Goal: Information Seeking & Learning: Learn about a topic

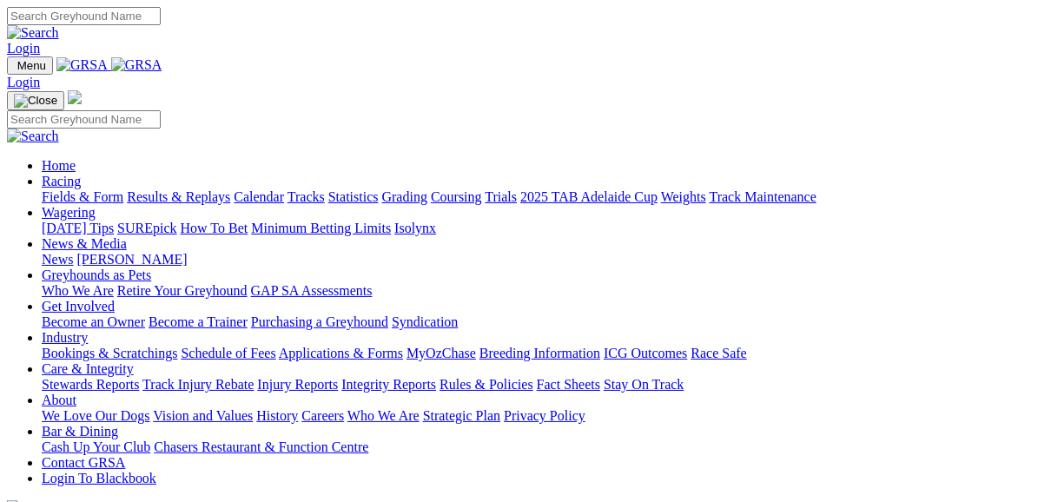
click at [90, 189] on link "Fields & Form" at bounding box center [83, 196] width 82 height 15
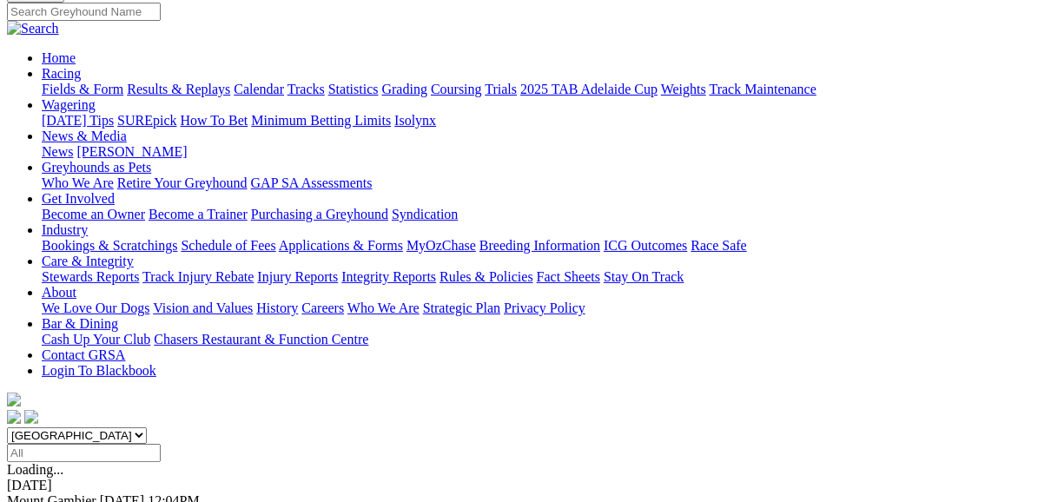
scroll to position [208, 0]
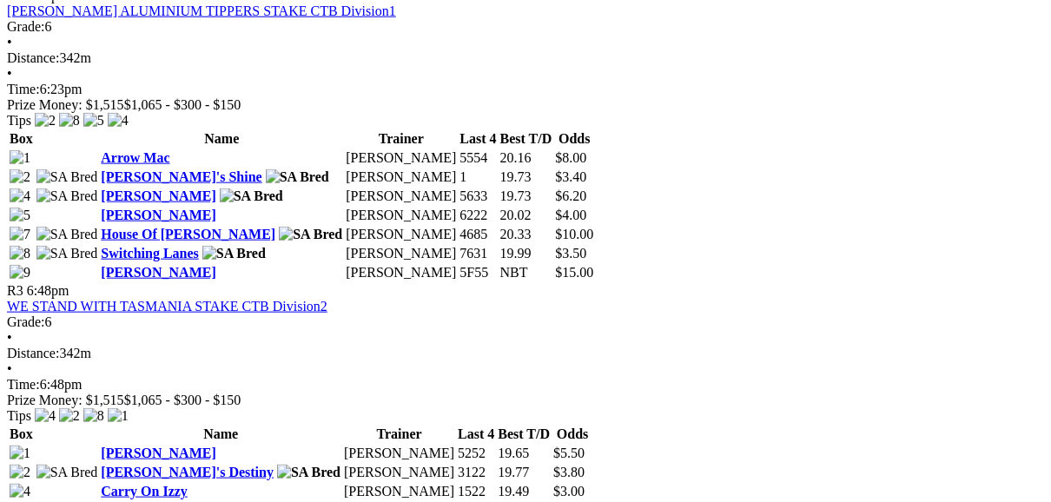
scroll to position [1250, 0]
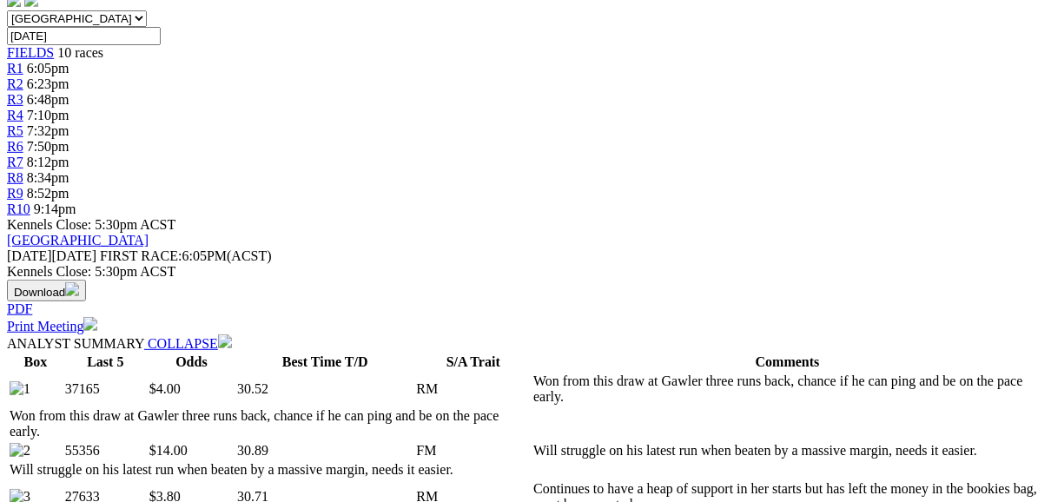
scroll to position [695, 0]
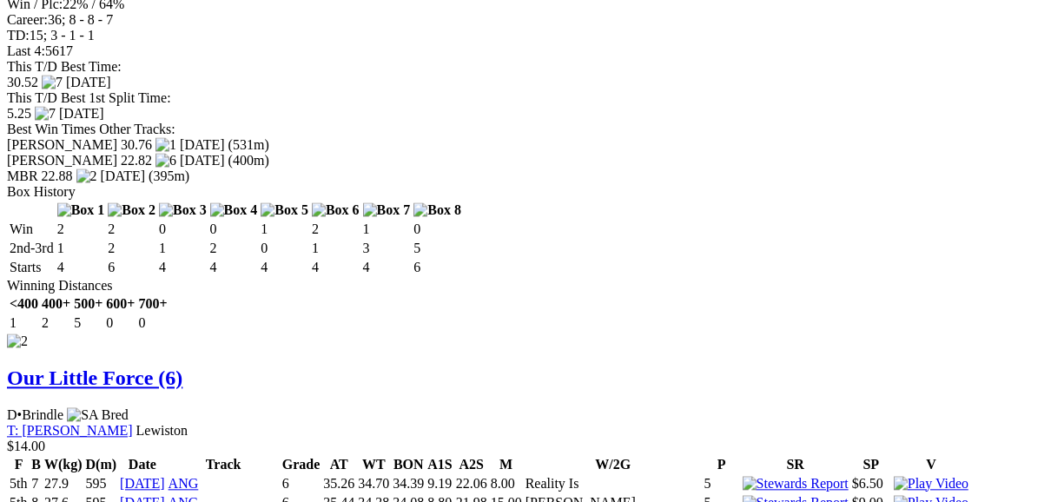
scroll to position [2431, 0]
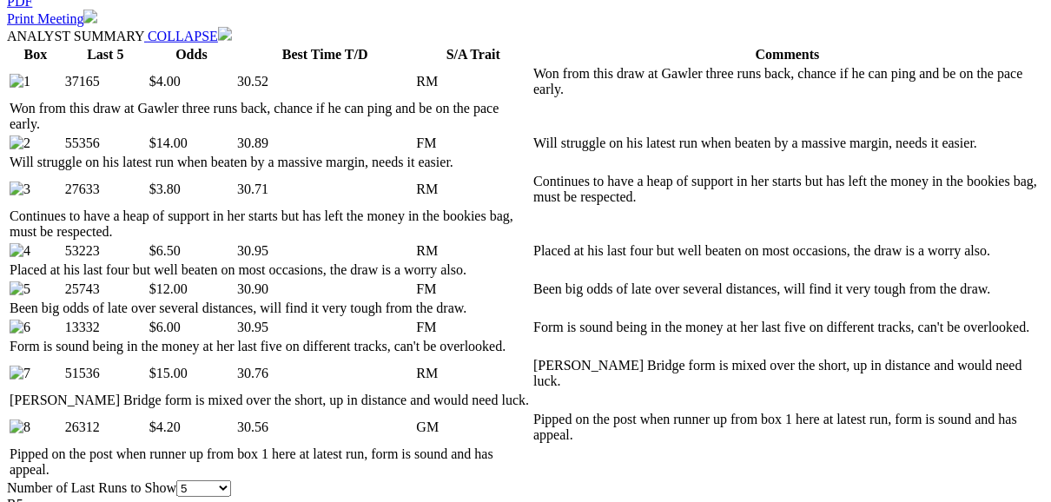
scroll to position [833, 0]
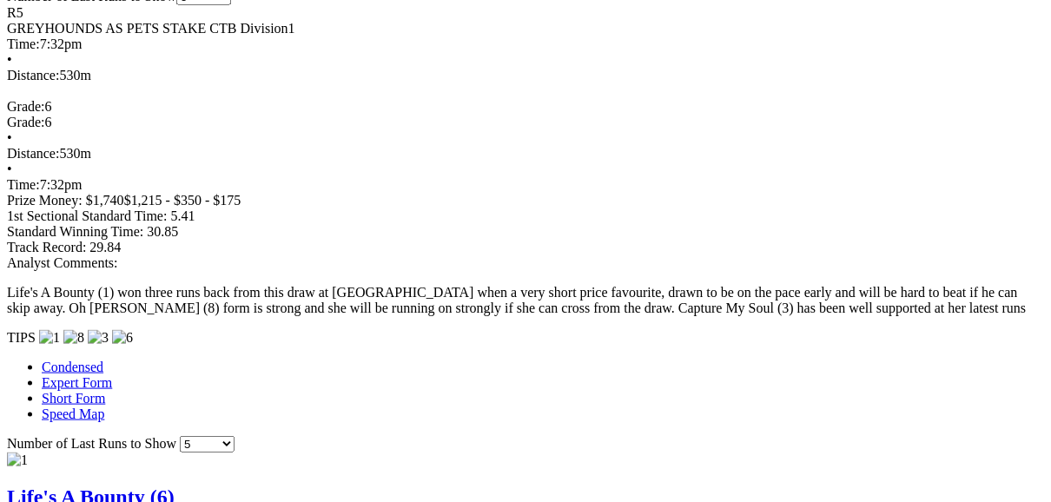
scroll to position [1389, 0]
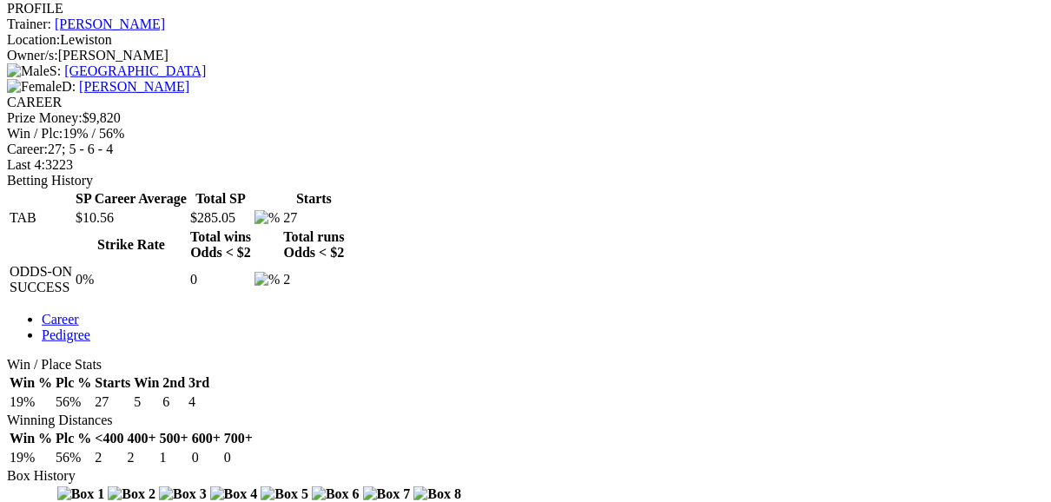
scroll to position [695, 0]
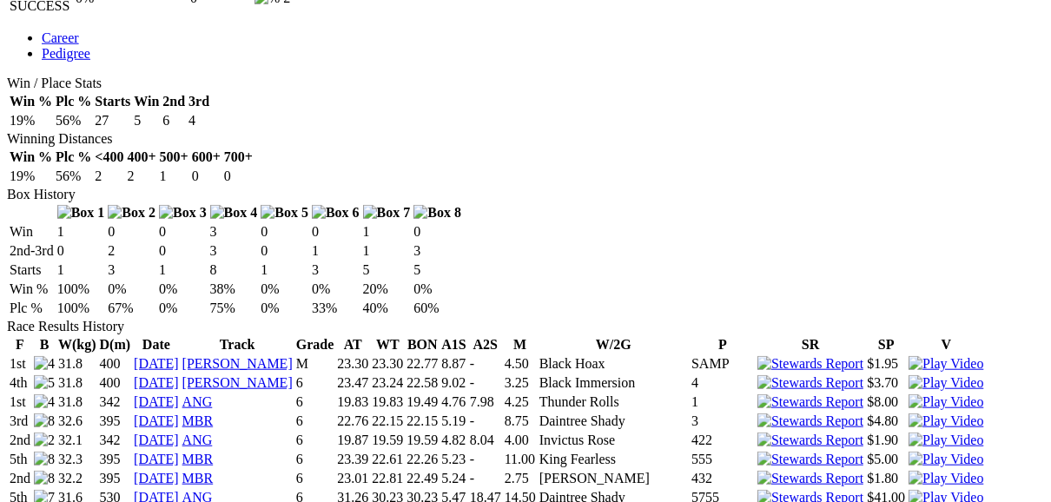
scroll to position [1111, 0]
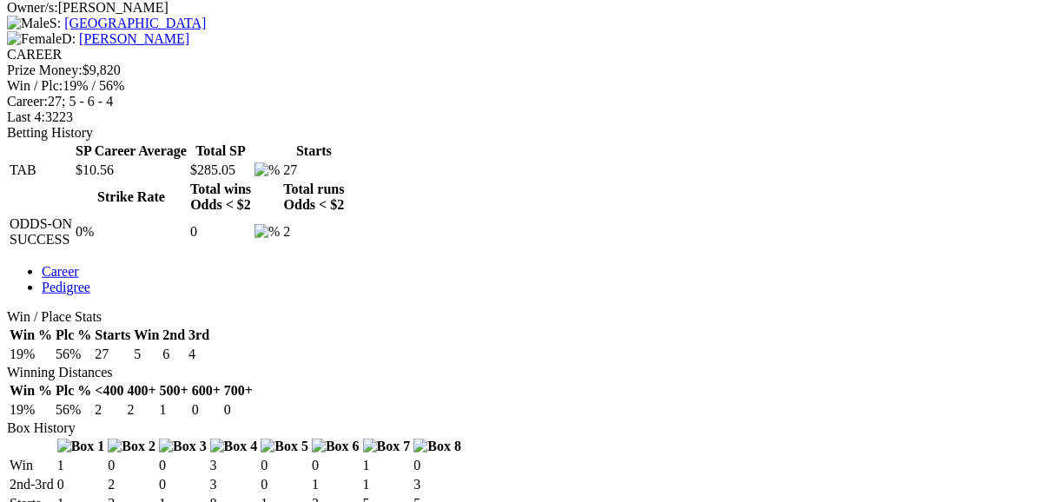
scroll to position [695, 0]
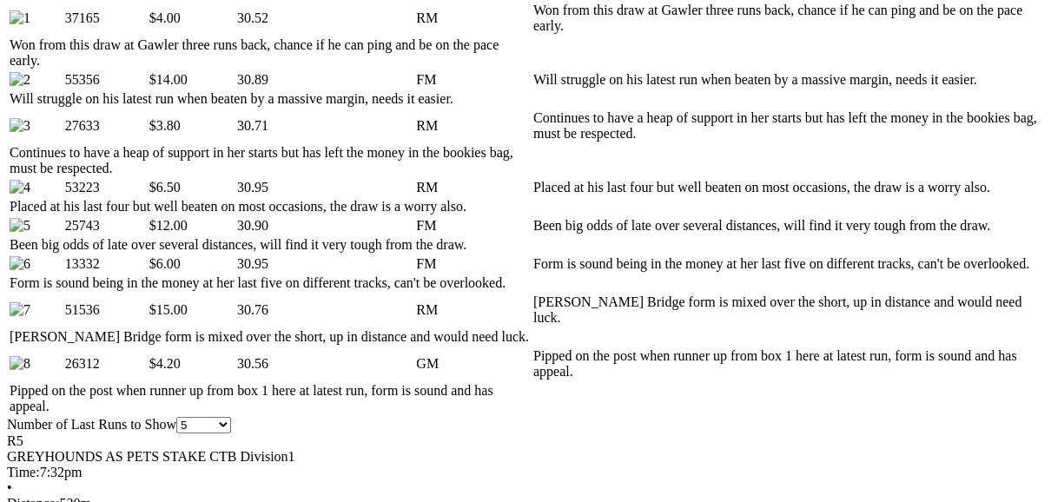
scroll to position [903, 0]
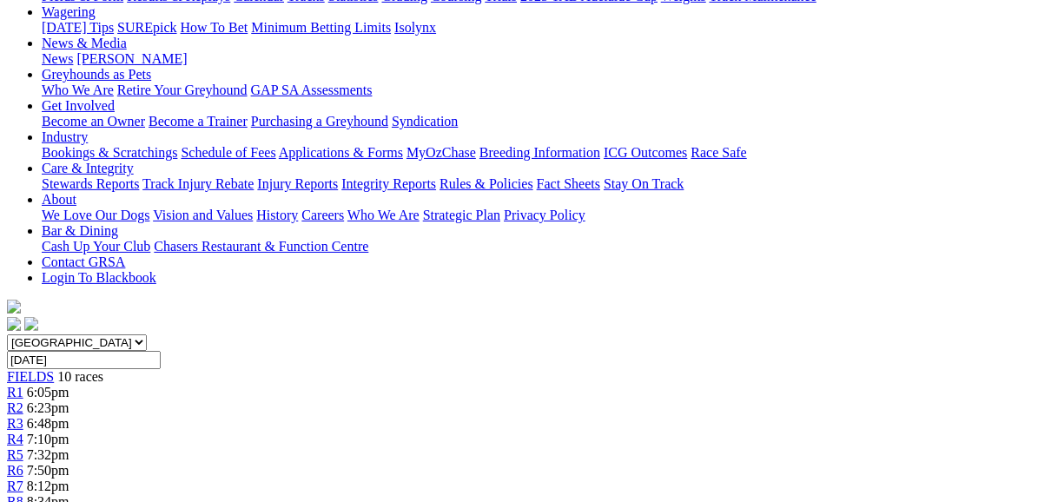
scroll to position [208, 0]
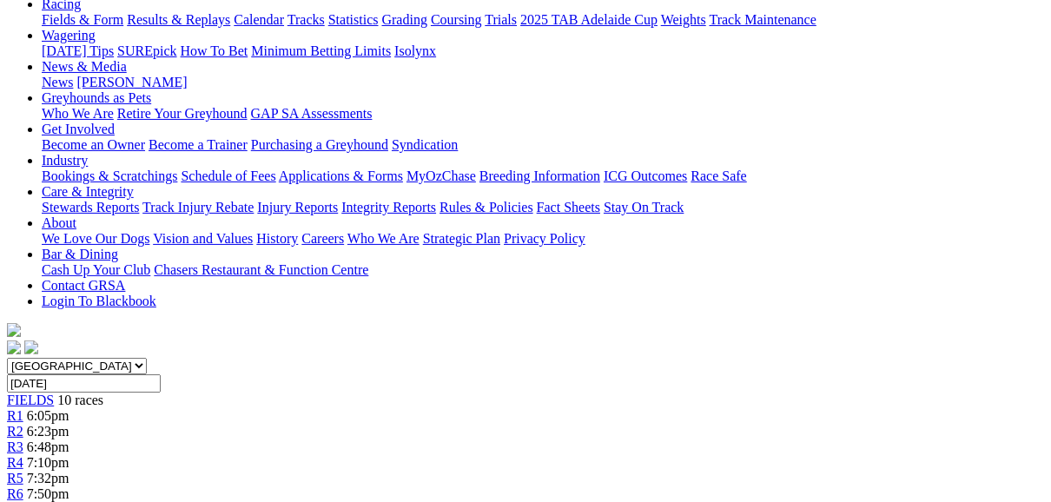
click at [23, 486] on span "R6" at bounding box center [15, 493] width 16 height 15
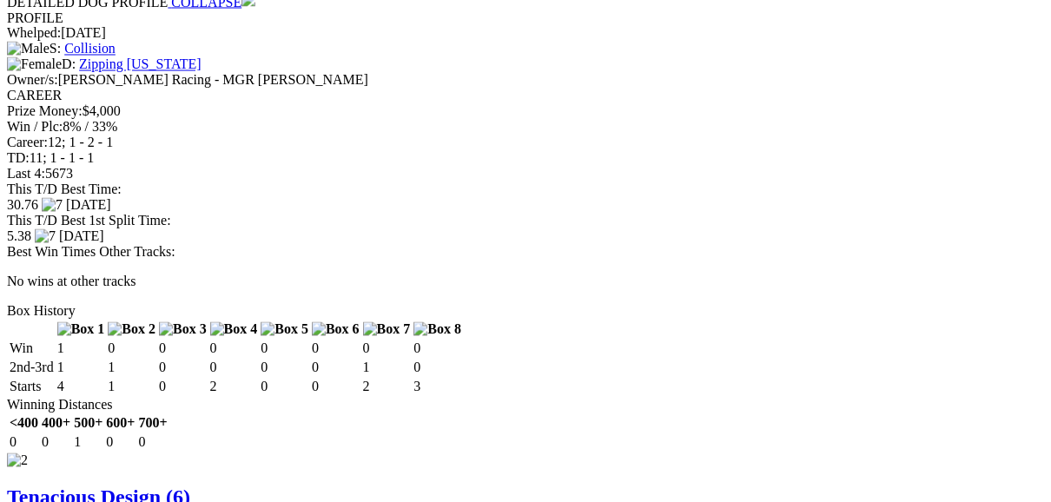
scroll to position [2153, 0]
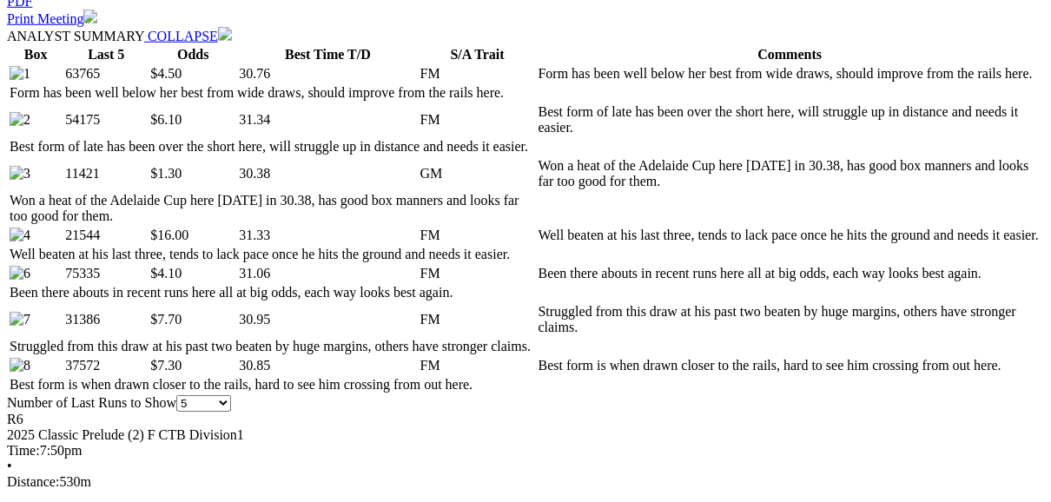
scroll to position [833, 0]
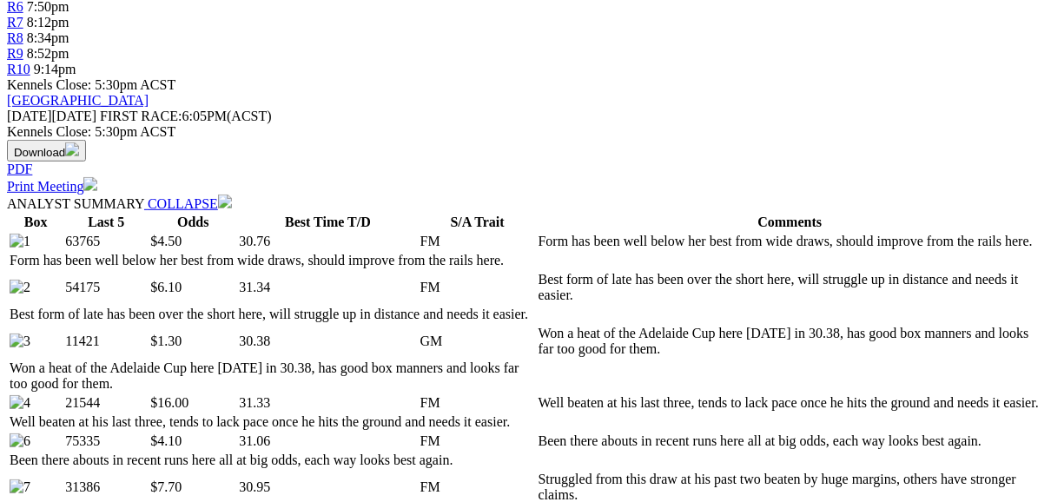
scroll to position [695, 0]
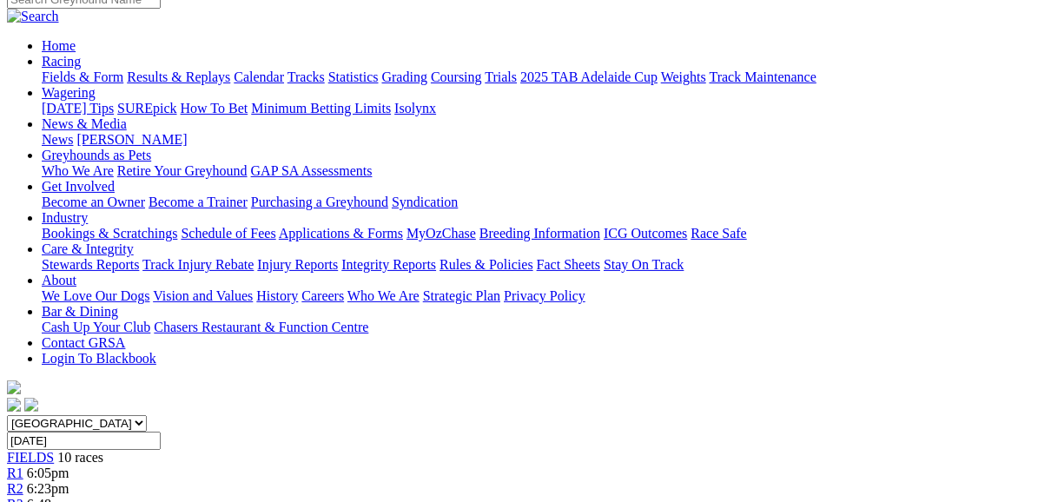
scroll to position [139, 0]
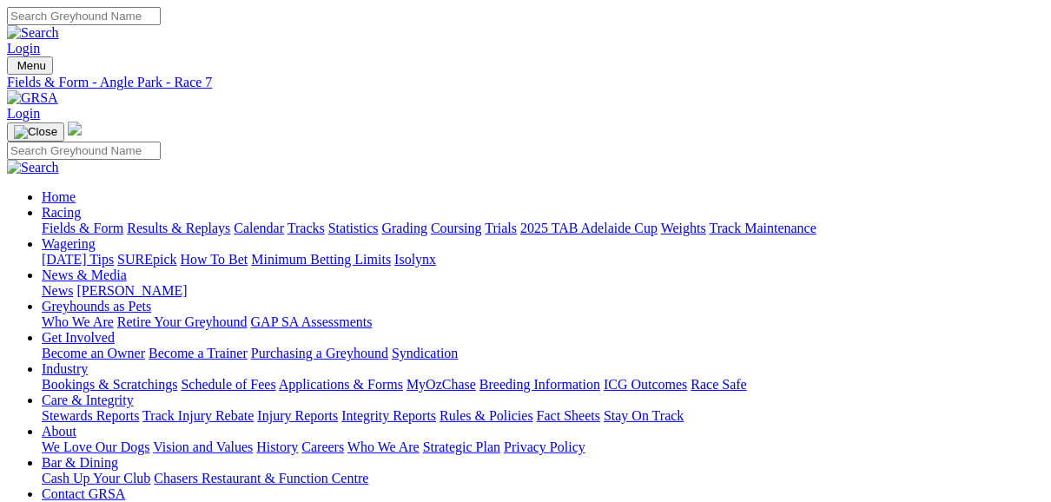
click at [99, 221] on link "Fields & Form" at bounding box center [83, 228] width 82 height 15
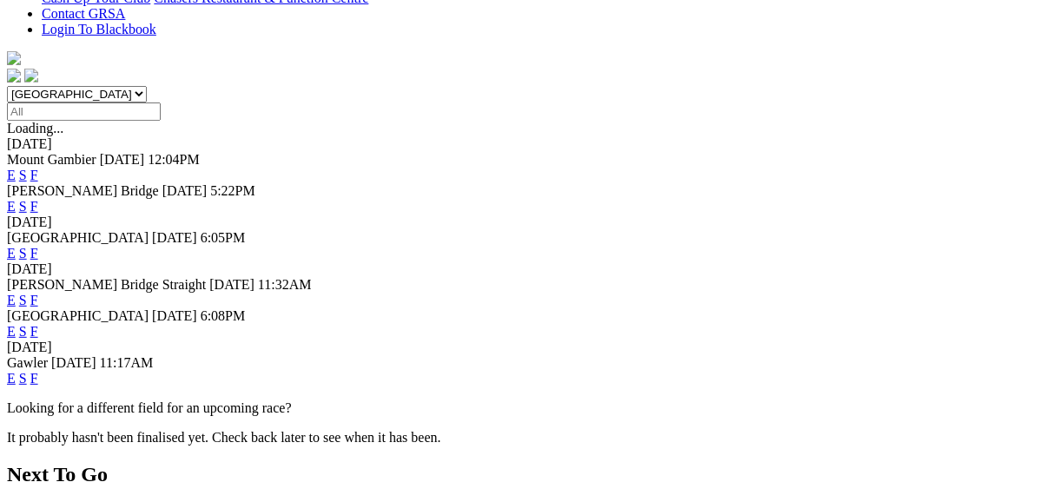
scroll to position [486, 0]
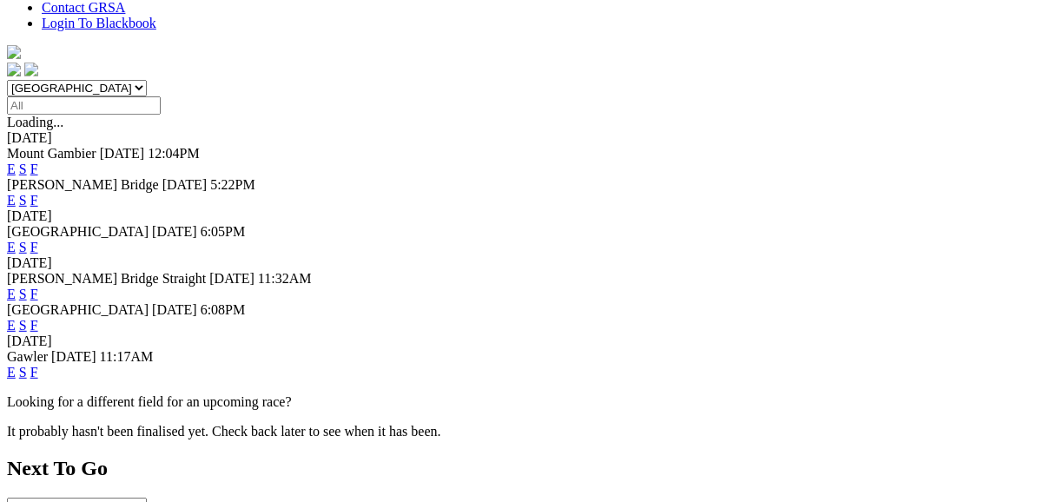
click at [38, 365] on link "F" at bounding box center [34, 372] width 8 height 15
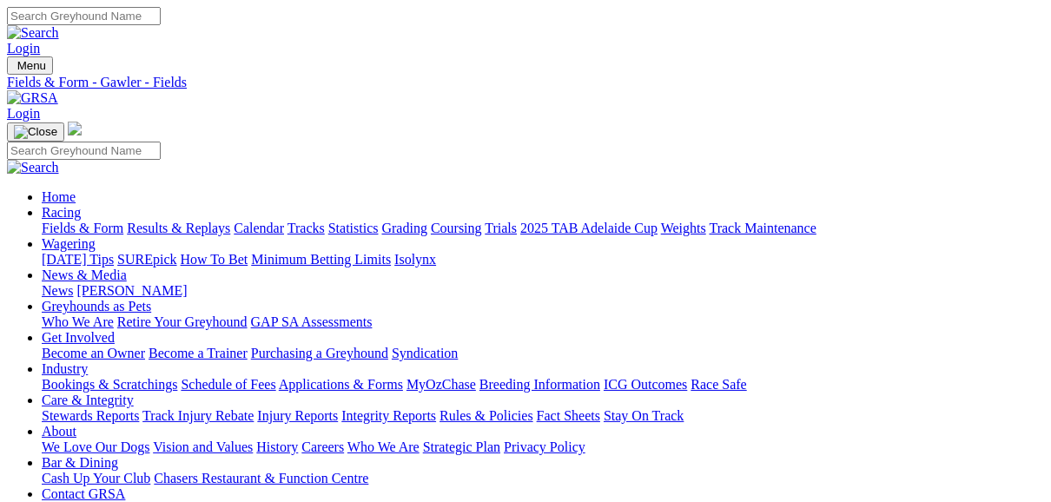
click at [97, 221] on link "Fields & Form" at bounding box center [83, 228] width 82 height 15
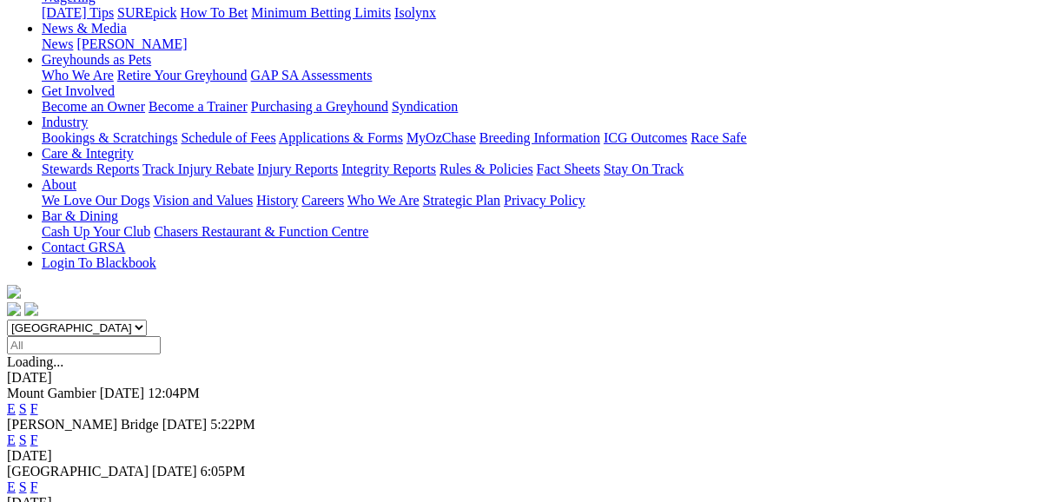
scroll to position [278, 0]
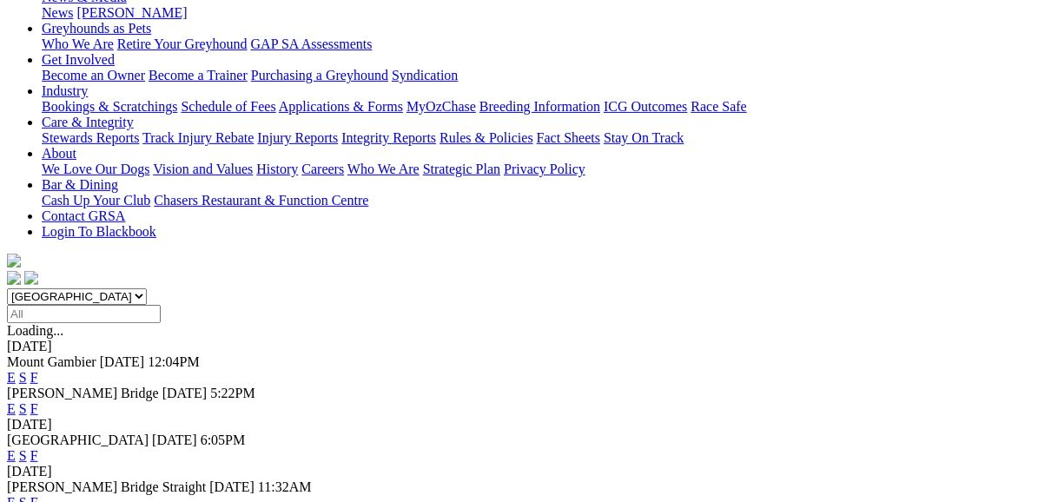
click at [38, 448] on link "F" at bounding box center [34, 455] width 8 height 15
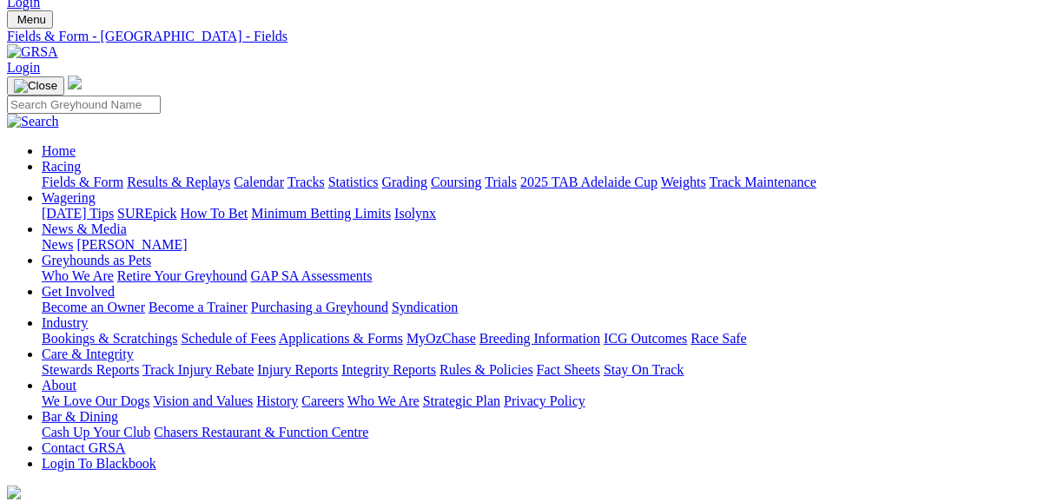
scroll to position [69, 0]
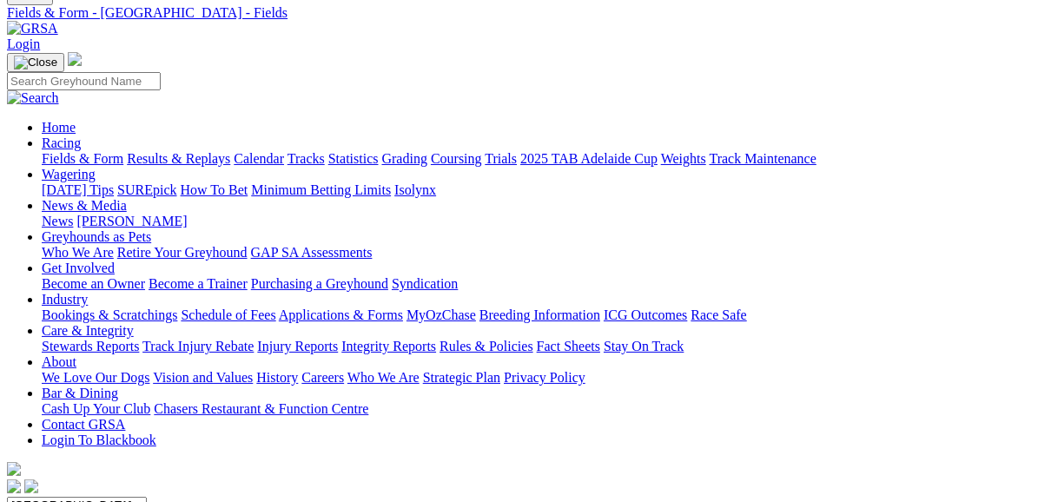
click at [102, 151] on link "Fields & Form" at bounding box center [83, 158] width 82 height 15
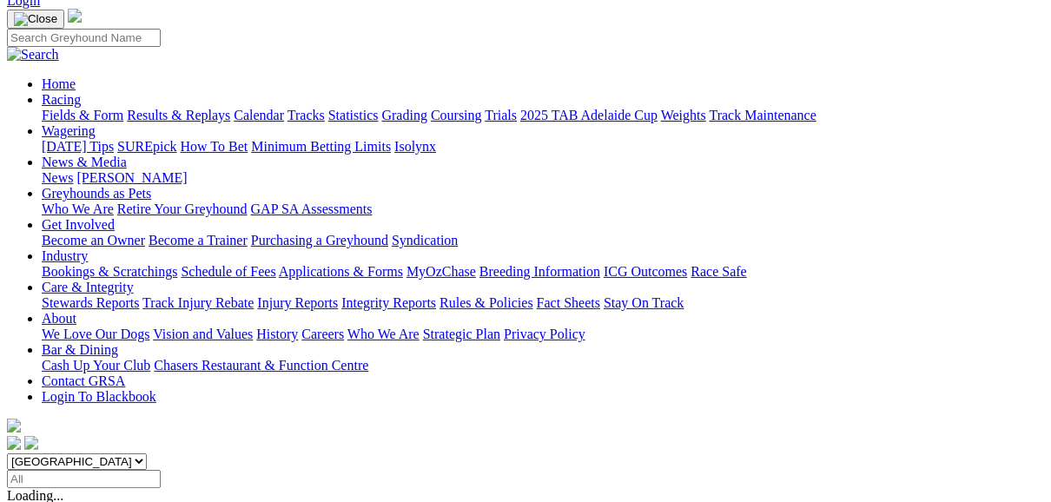
scroll to position [139, 0]
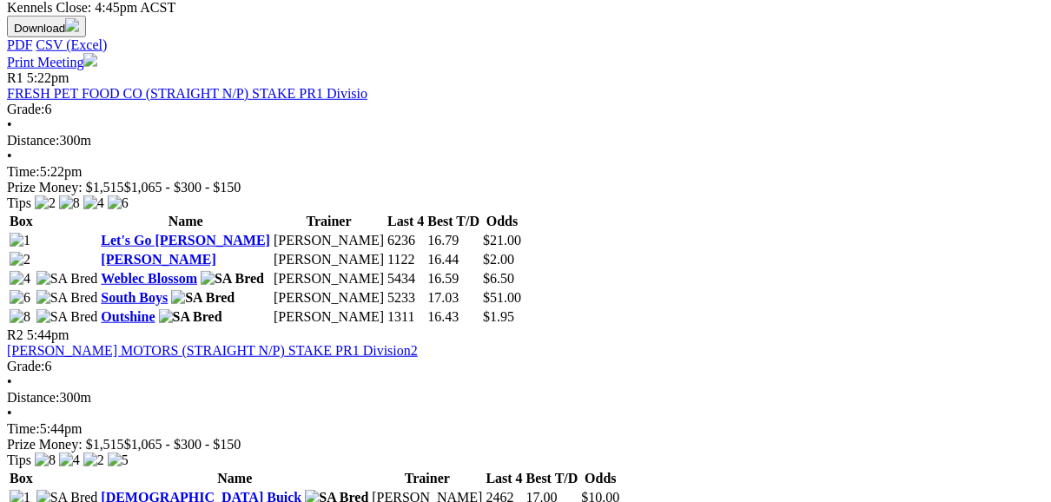
scroll to position [695, 0]
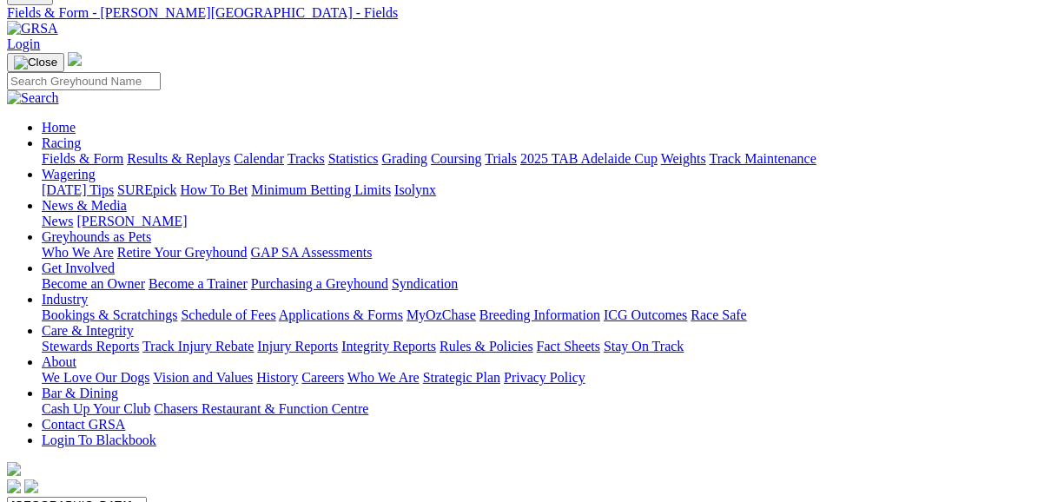
scroll to position [0, 0]
